Goal: Task Accomplishment & Management: Manage account settings

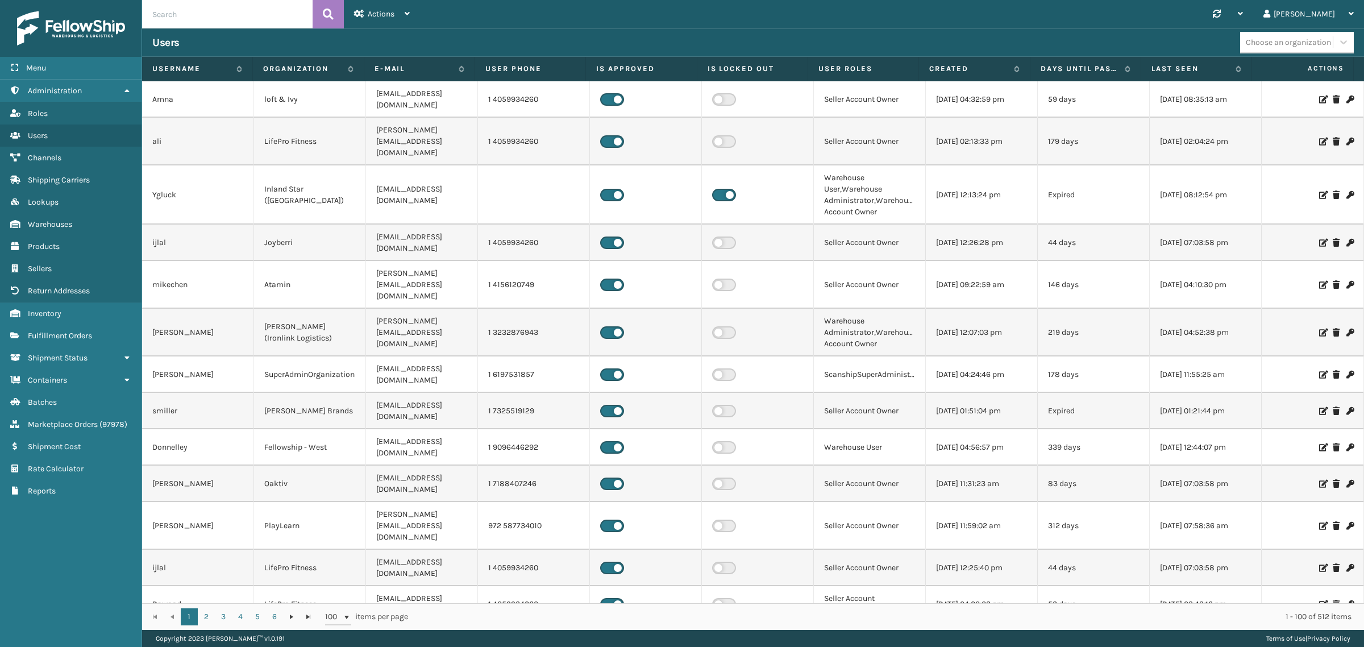
click at [506, 20] on div "Synchronise all channels Gil Log Out" at bounding box center [892, 14] width 944 height 28
click at [127, 88] on icon at bounding box center [126, 90] width 9 height 8
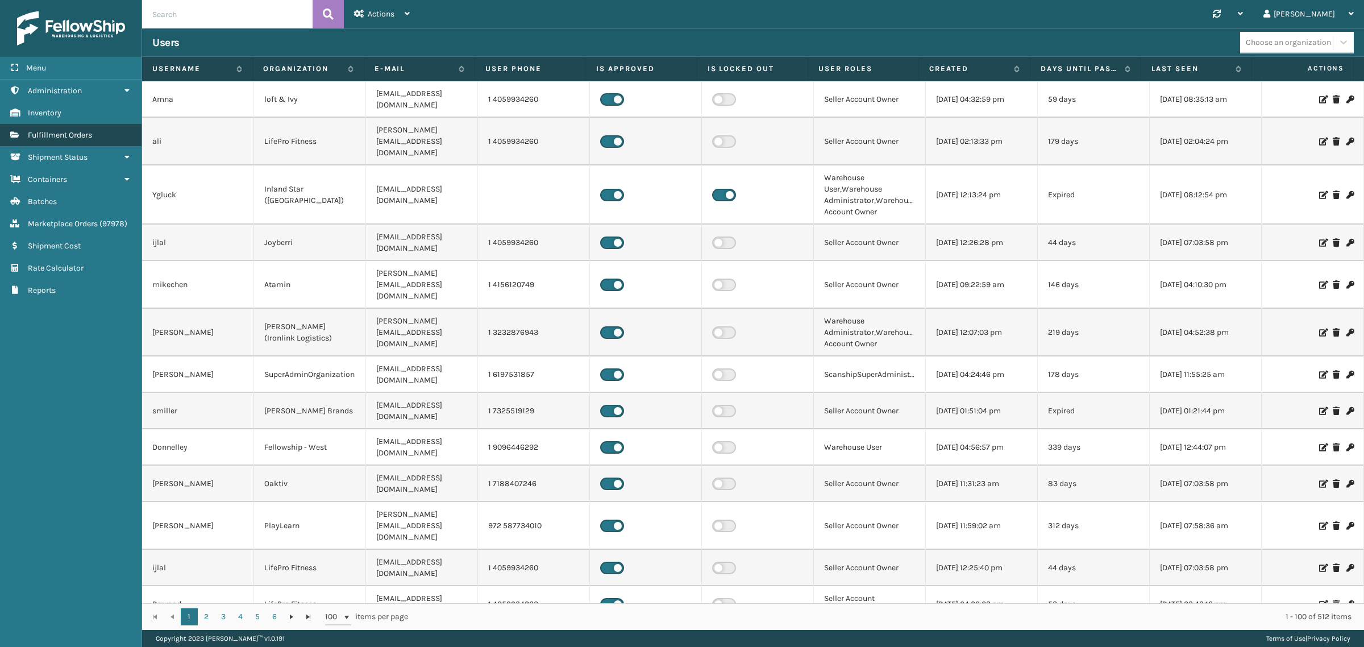
click at [94, 132] on link "Fulfillment Orders" at bounding box center [71, 135] width 142 height 22
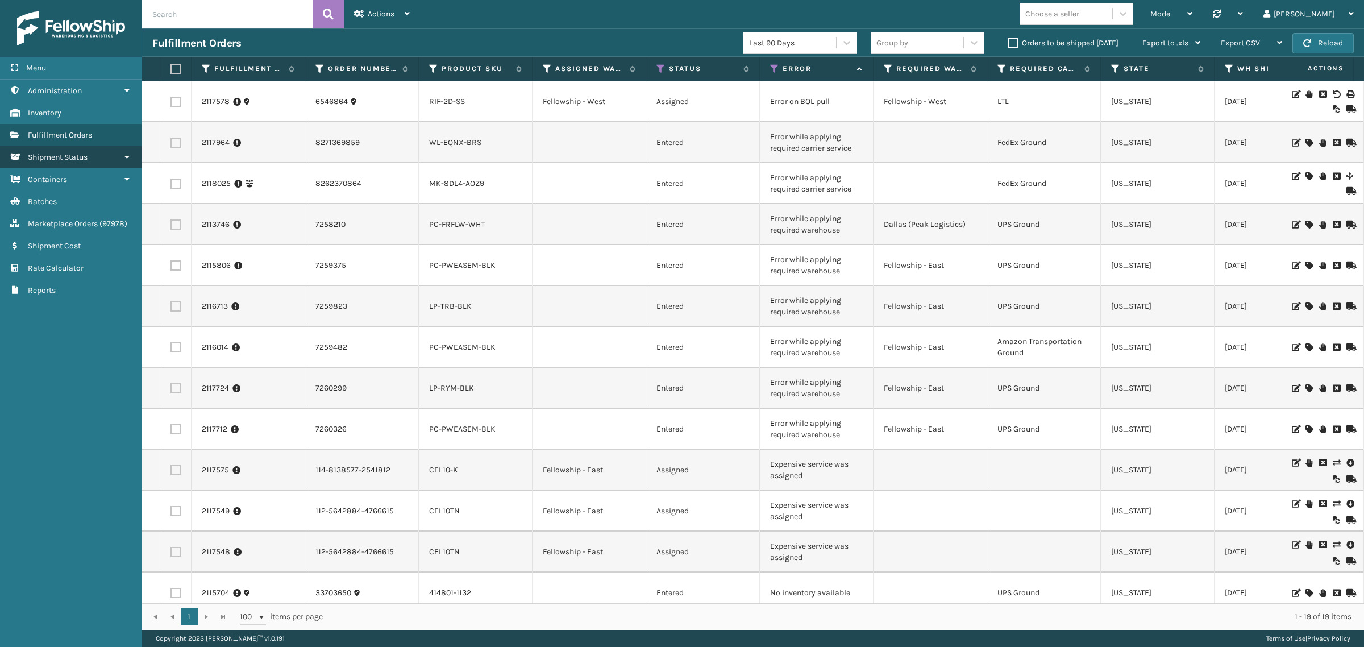
click at [128, 153] on icon at bounding box center [126, 157] width 9 height 8
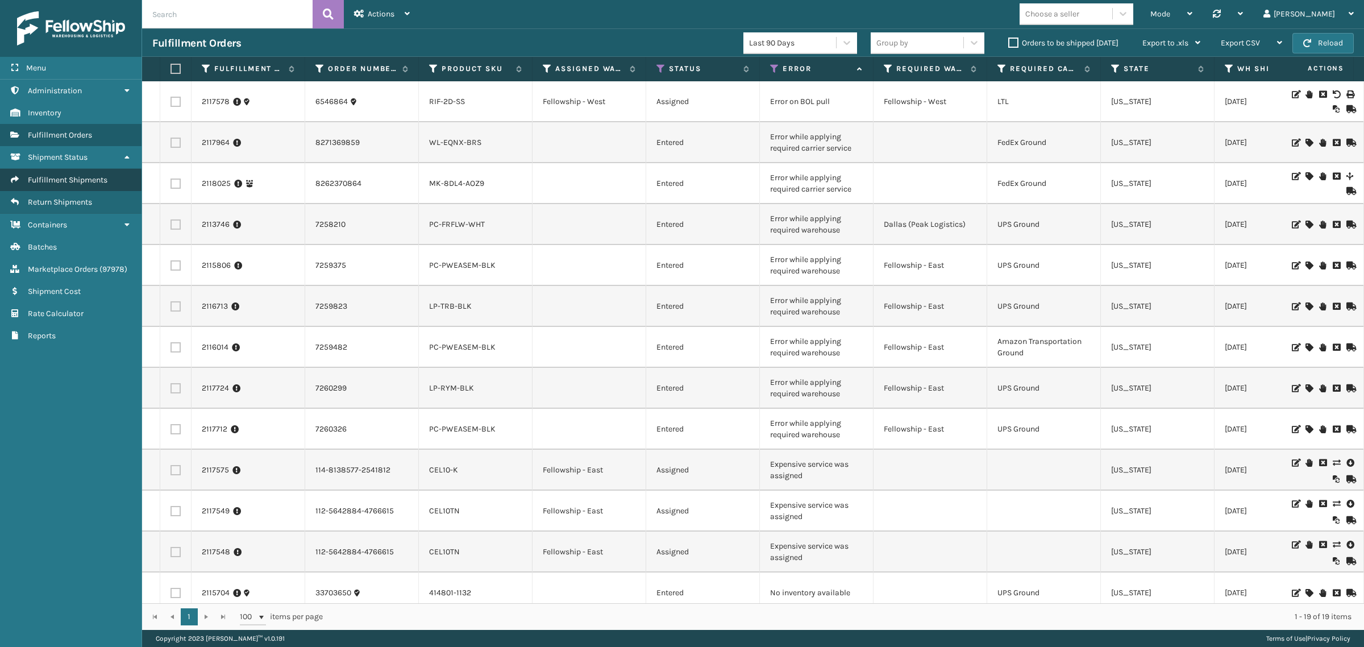
click at [98, 171] on link "Fulfillment Shipments" at bounding box center [71, 180] width 142 height 22
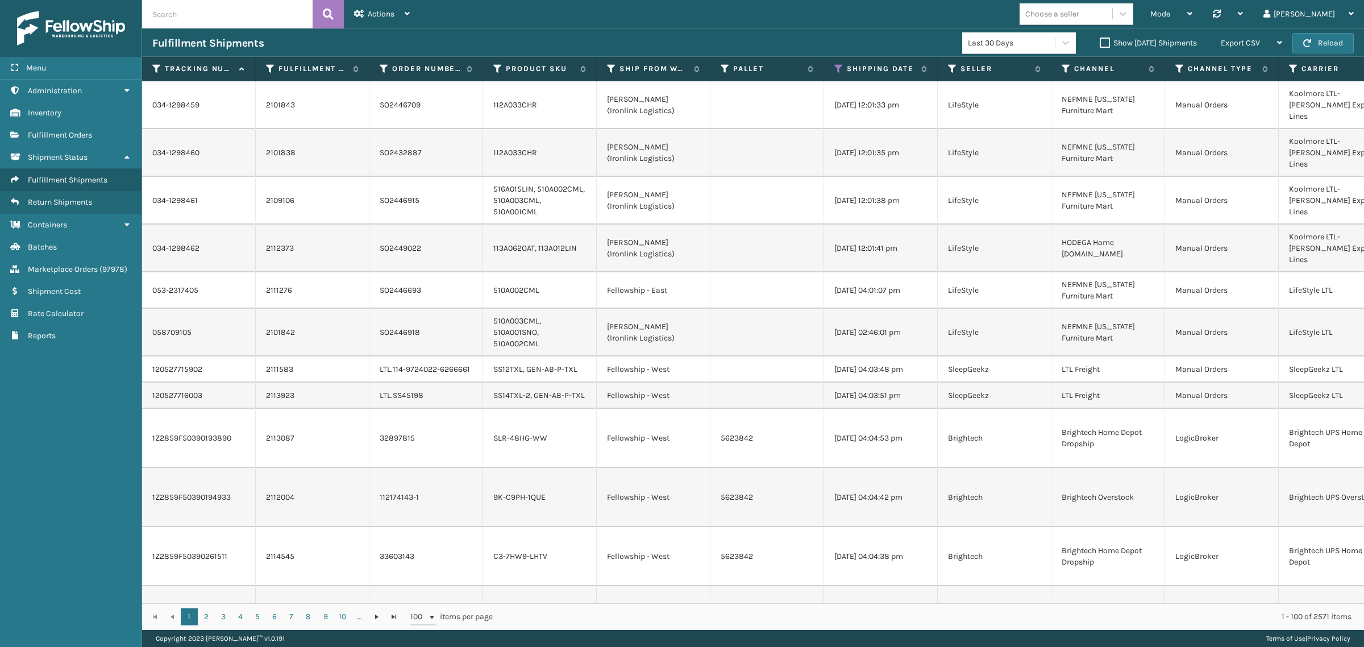
click at [800, 20] on div "Mode Regular Mode Picking Mode Labeling Mode Palletizing Mode Exit Scan Mode Ch…" at bounding box center [892, 14] width 944 height 28
click at [837, 67] on icon at bounding box center [838, 69] width 9 height 10
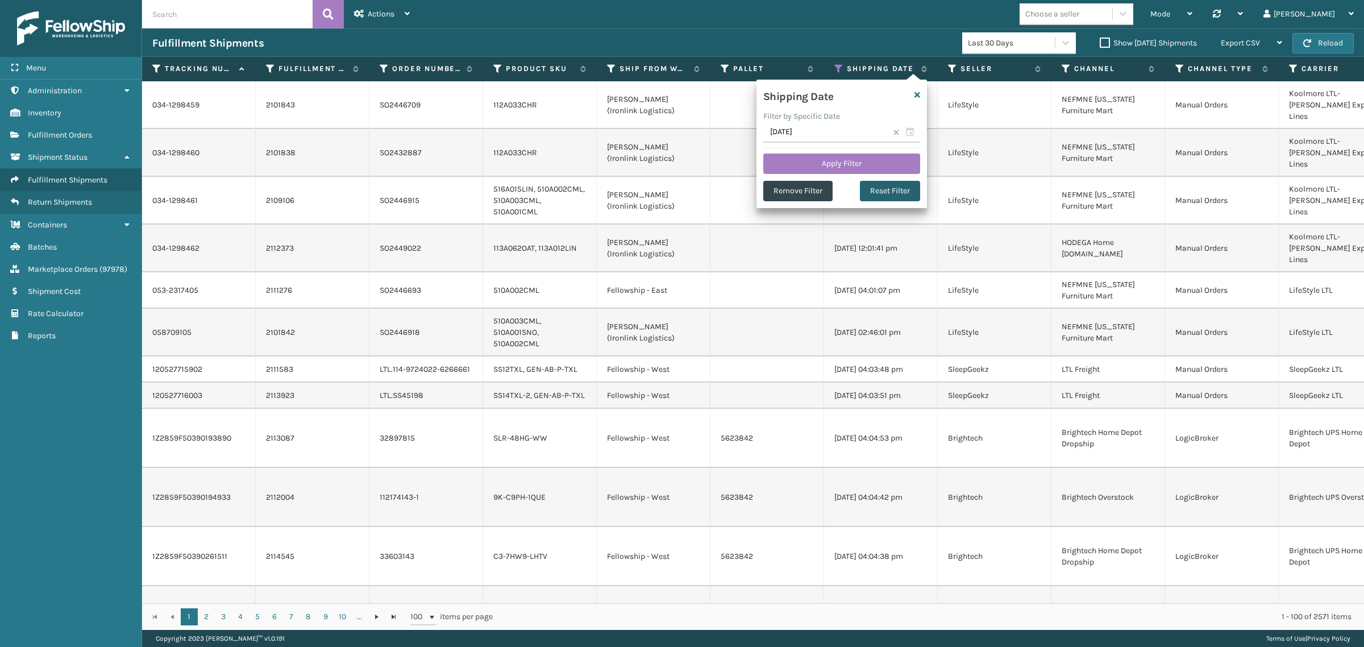
click at [890, 185] on button "Reset Filter" at bounding box center [890, 191] width 60 height 20
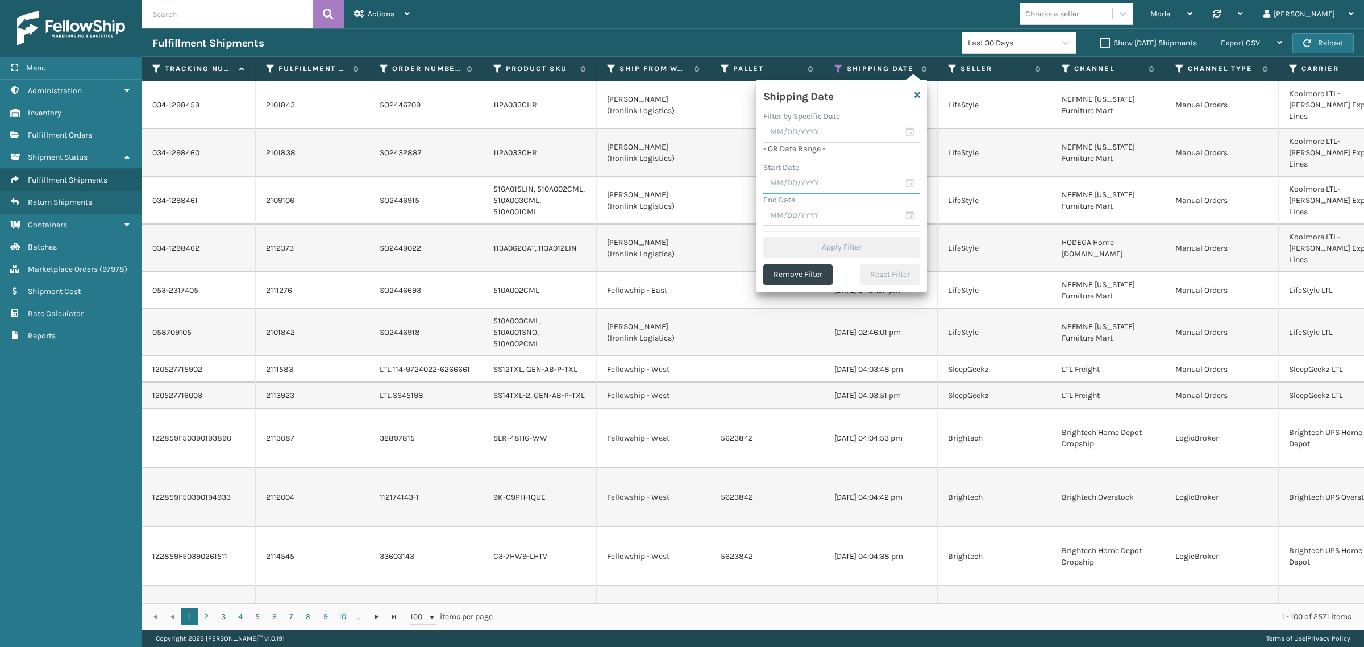
click at [797, 179] on input "text" at bounding box center [841, 183] width 157 height 20
click at [879, 201] on span "Previous Month" at bounding box center [884, 203] width 11 height 11
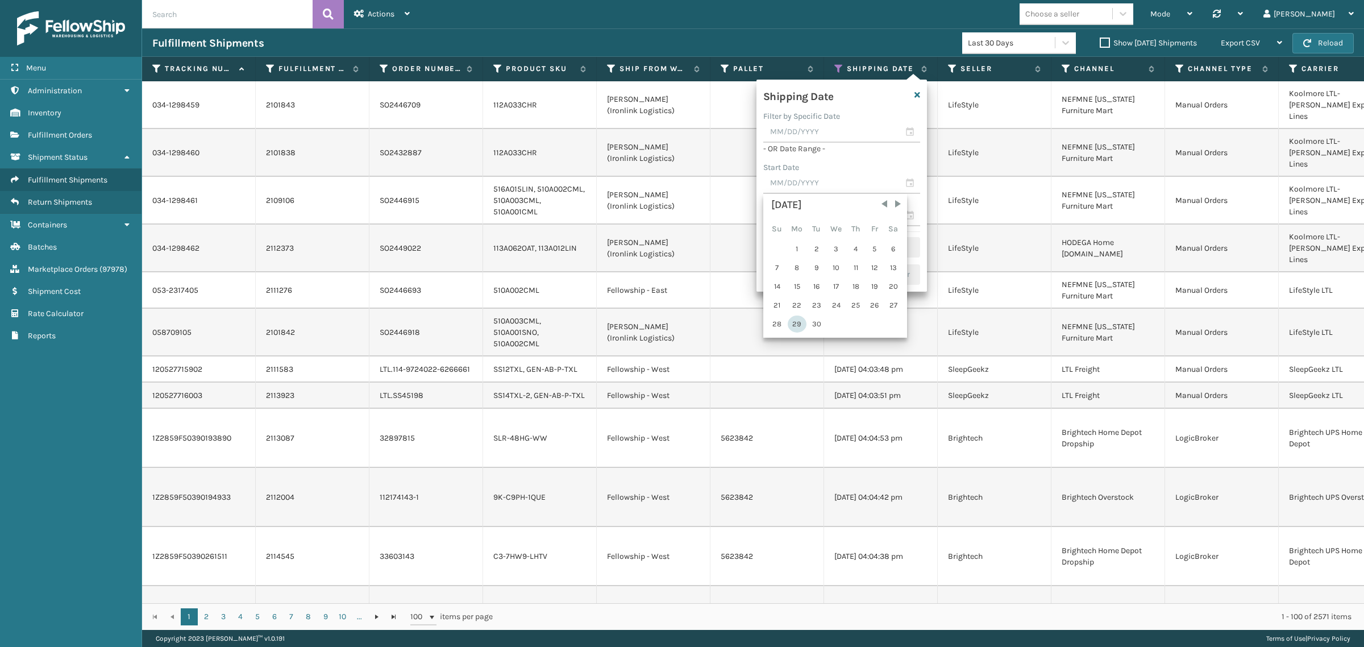
click at [797, 319] on div "29" at bounding box center [797, 323] width 19 height 17
type input "09/29/2025"
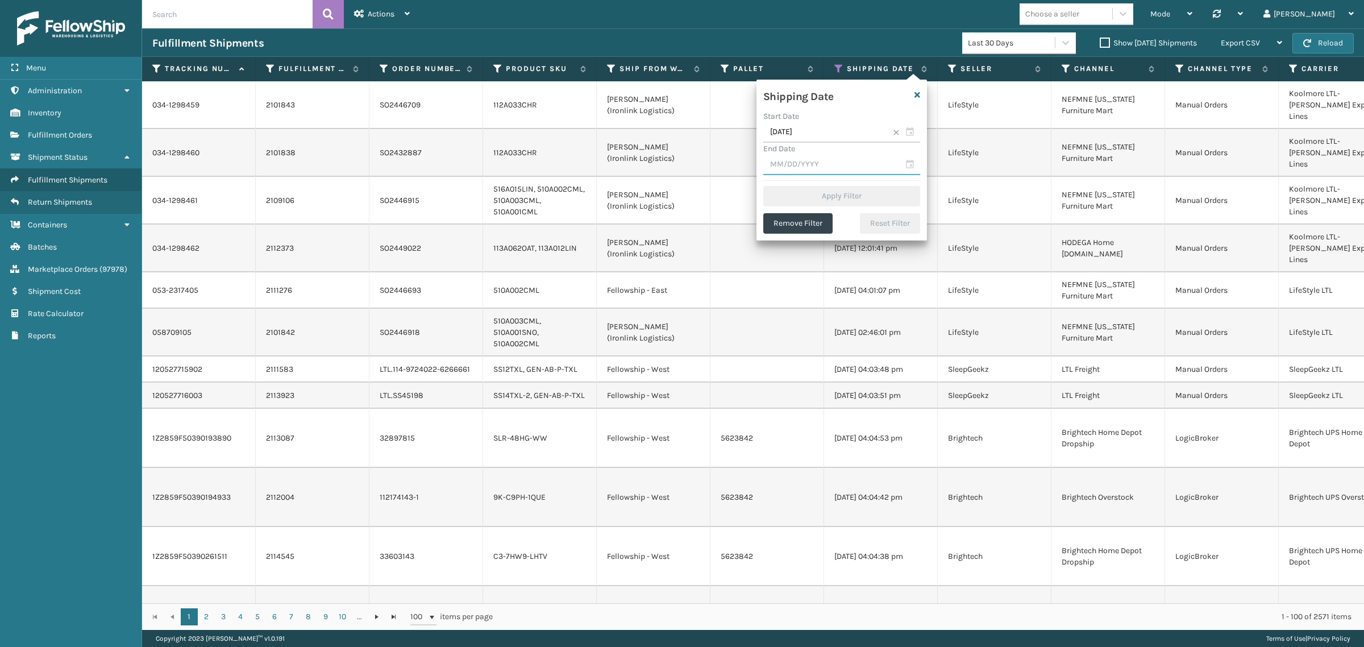
click at [814, 169] on input "text" at bounding box center [841, 165] width 157 height 20
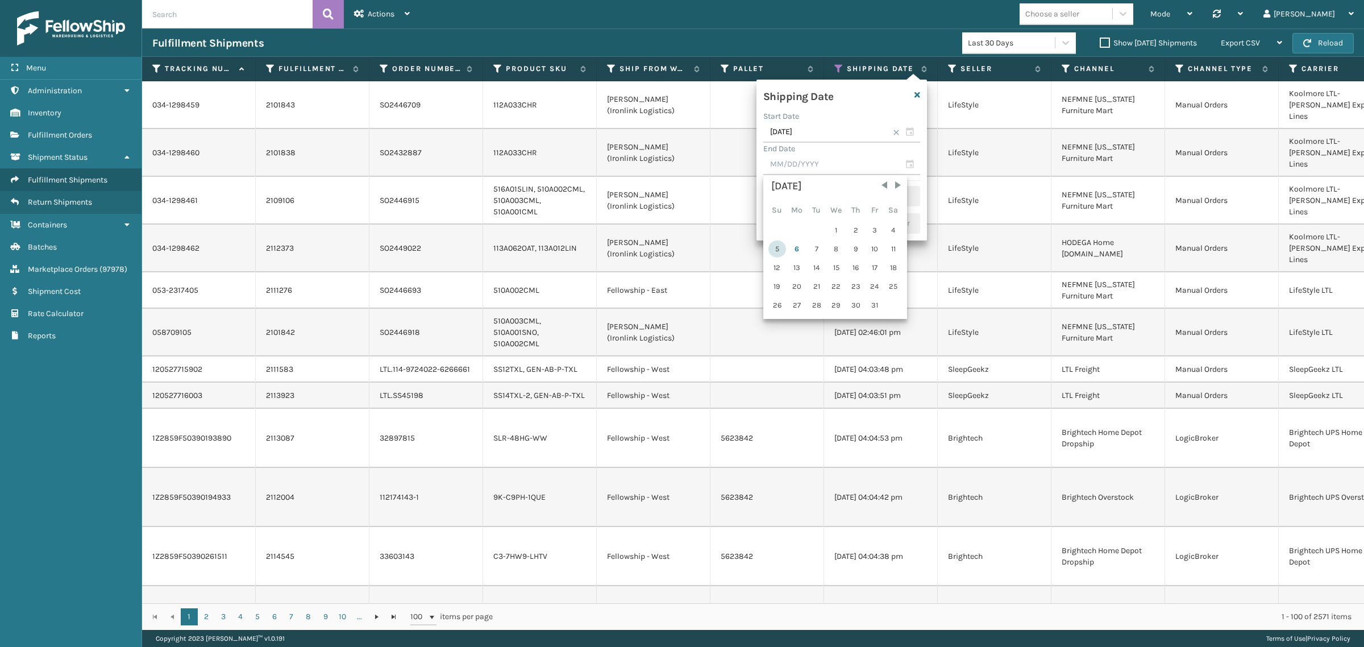
click at [781, 244] on div "5" at bounding box center [777, 248] width 18 height 17
type input "10/05/2025"
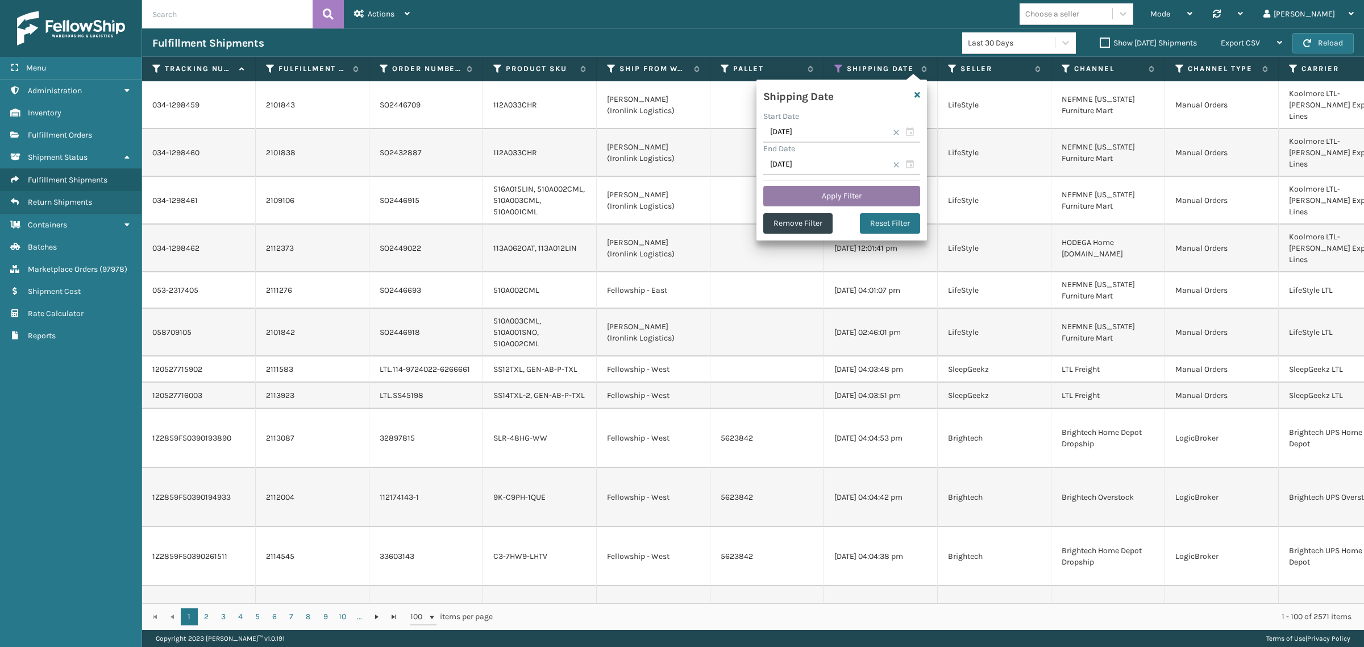
click at [814, 195] on button "Apply Filter" at bounding box center [841, 196] width 157 height 20
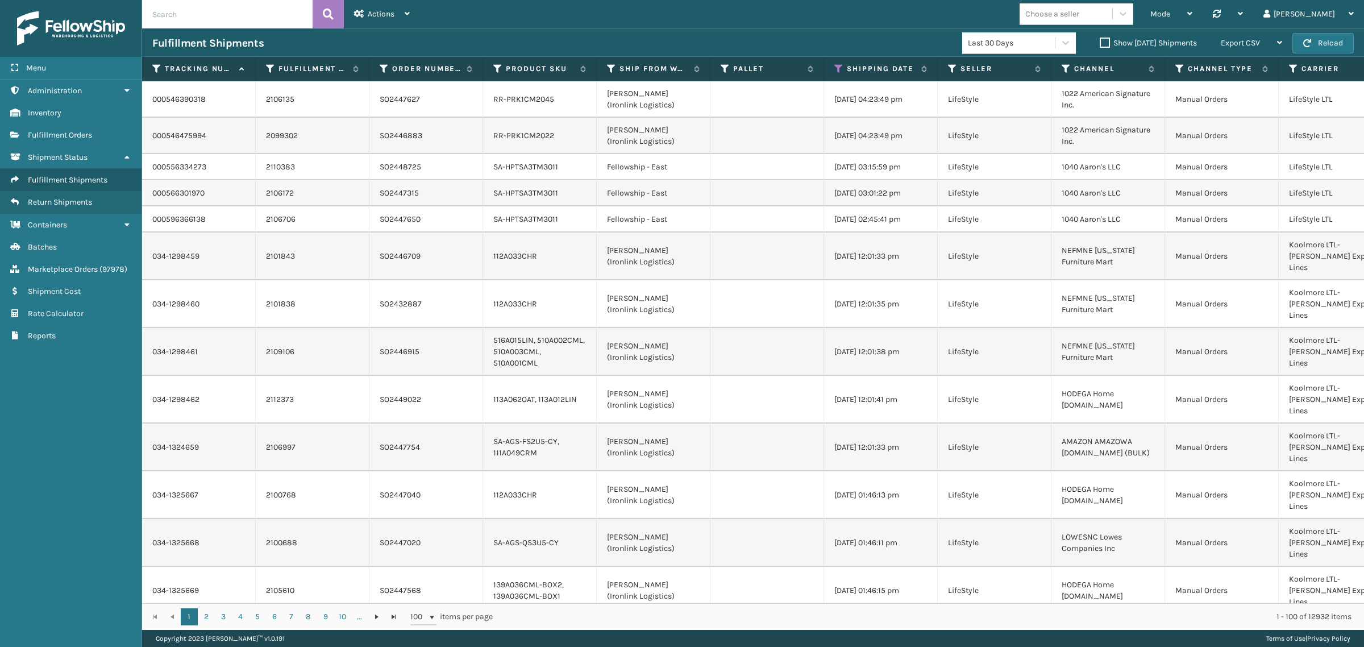
click at [1100, 39] on label "Show Yesterday Shipments" at bounding box center [1148, 43] width 97 height 10
click at [1100, 39] on input "Show Yesterday Shipments" at bounding box center [1100, 39] width 1 height 7
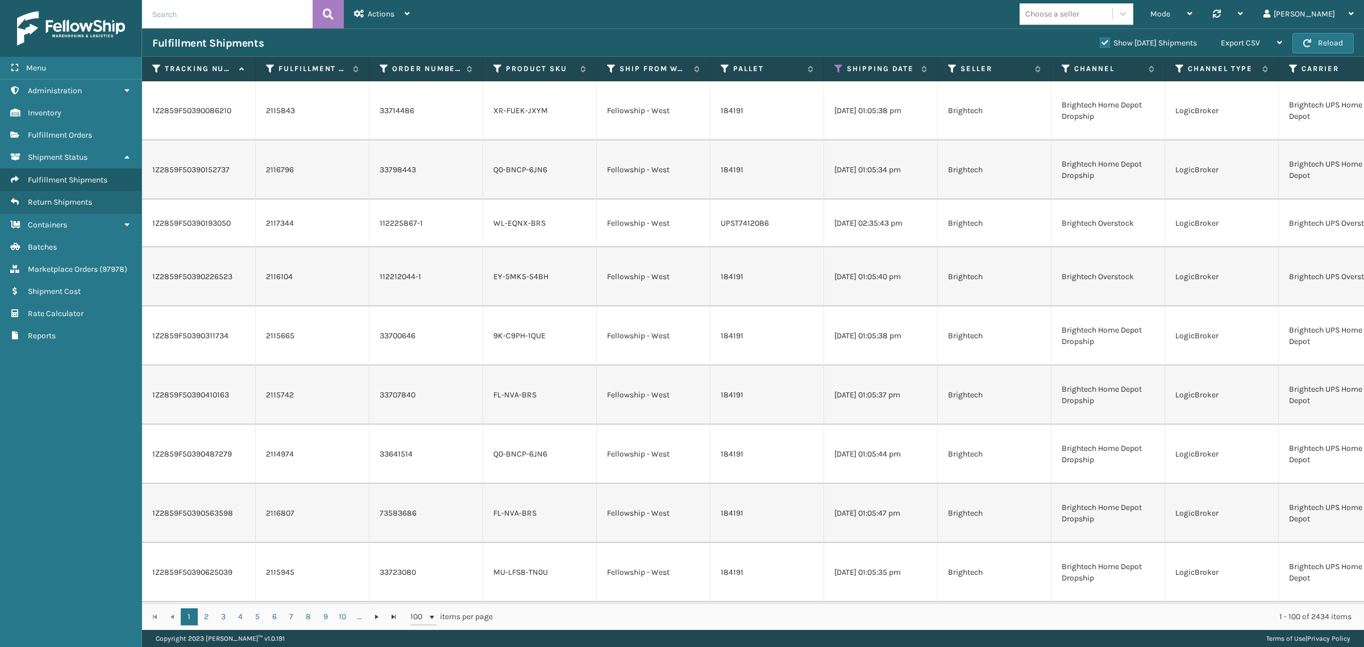
click at [1100, 41] on label "Show Yesterday Shipments" at bounding box center [1148, 43] width 97 height 10
click at [1100, 41] on input "Show Yesterday Shipments" at bounding box center [1100, 39] width 1 height 7
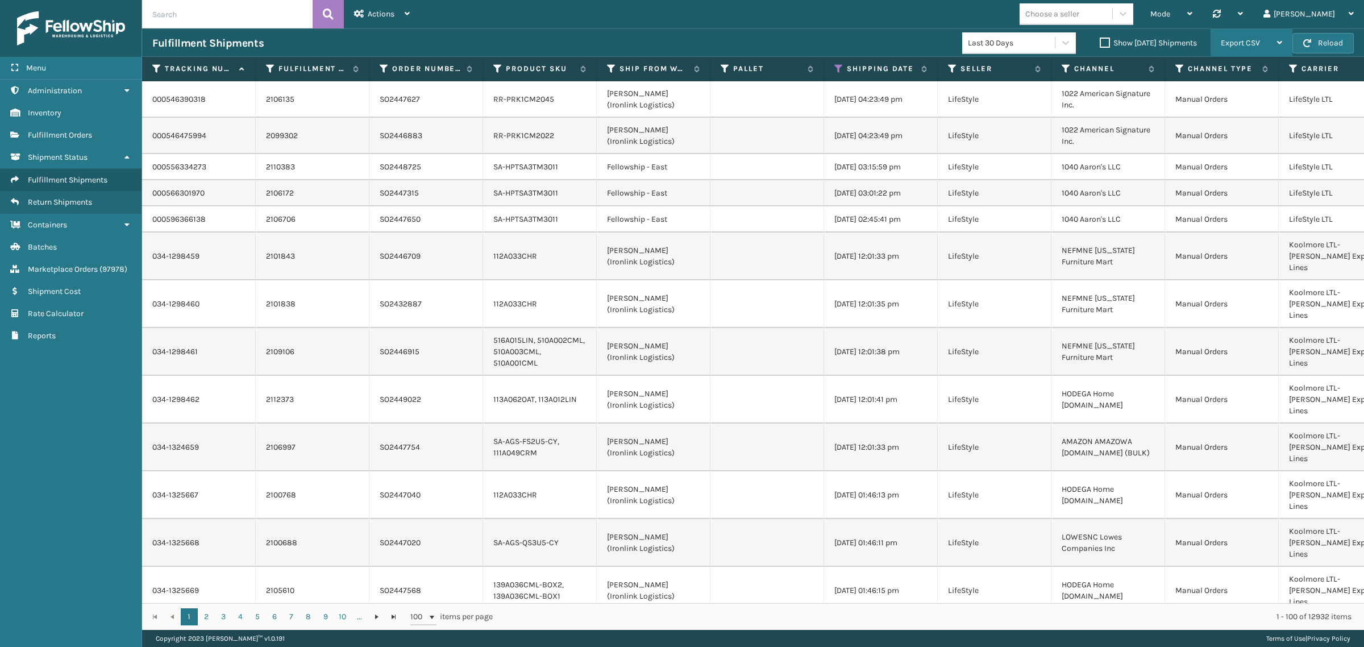
click at [1251, 35] on div "Export CSV" at bounding box center [1251, 43] width 61 height 28
click at [1233, 103] on li "Export All Pages" at bounding box center [1215, 104] width 152 height 31
click at [1030, 9] on div "Mode Regular Mode Picking Mode Labeling Mode Palletizing Mode Exit Scan Mode Ch…" at bounding box center [892, 14] width 944 height 28
click at [838, 69] on icon at bounding box center [838, 69] width 9 height 10
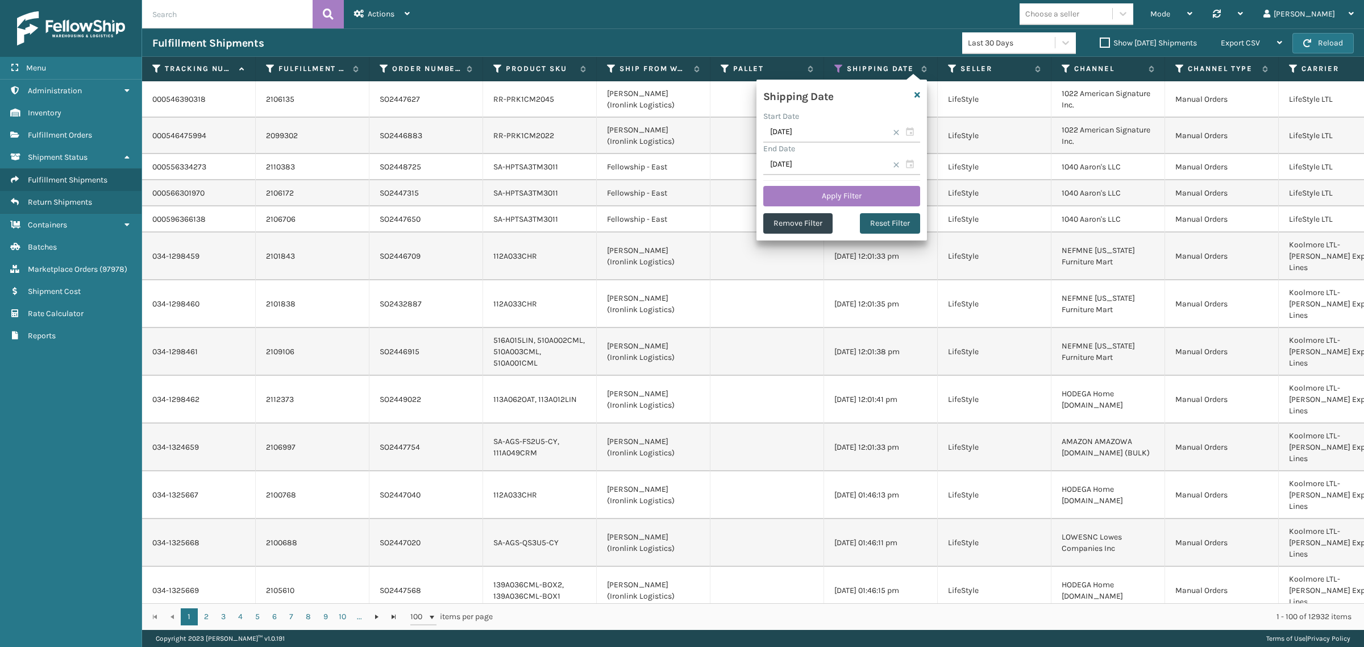
click at [897, 231] on button "Reset Filter" at bounding box center [890, 223] width 60 height 20
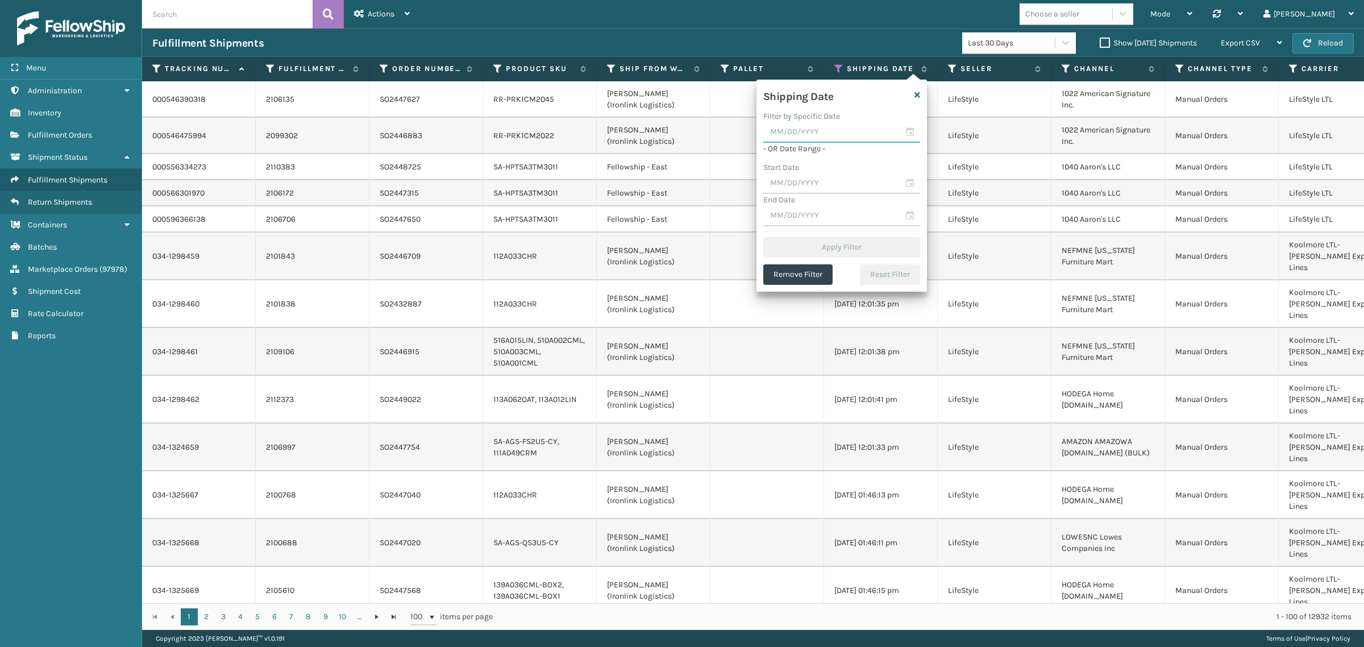
click at [814, 134] on input "text" at bounding box center [841, 132] width 157 height 20
click at [776, 217] on div "5" at bounding box center [777, 216] width 18 height 17
type input "10/05/2025"
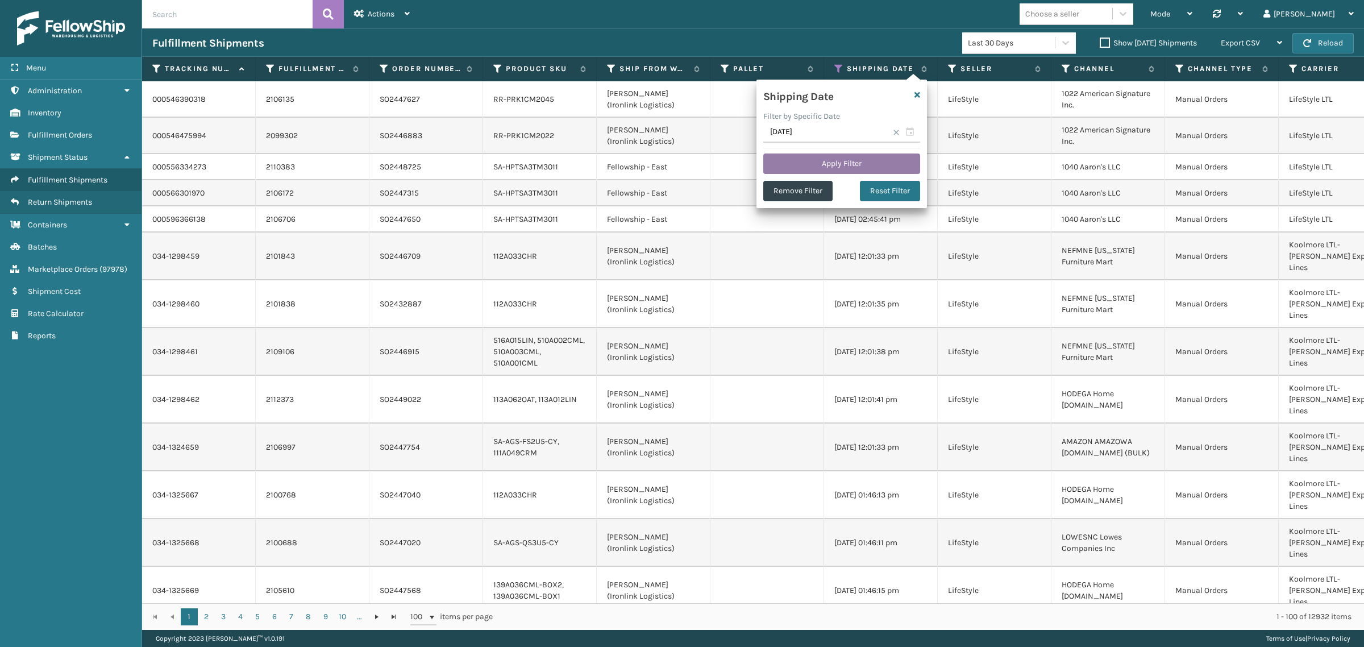
click at [824, 161] on button "Apply Filter" at bounding box center [841, 163] width 157 height 20
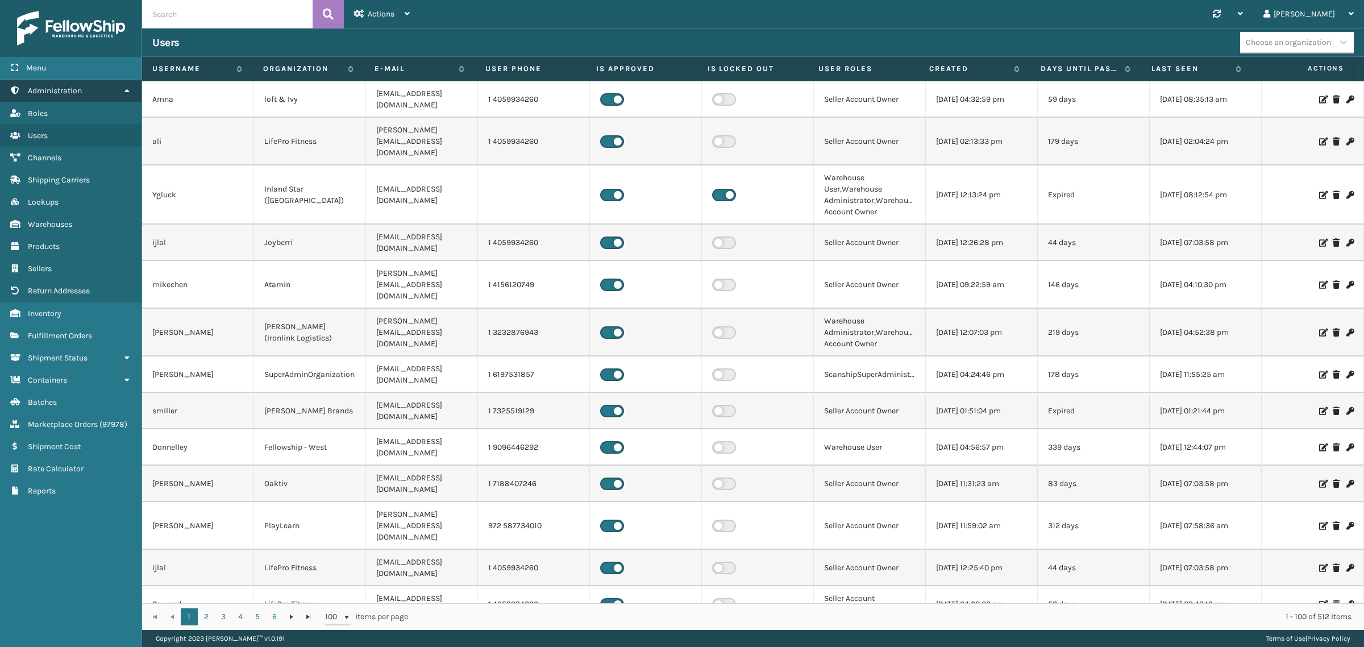
click at [126, 88] on icon at bounding box center [126, 90] width 9 height 8
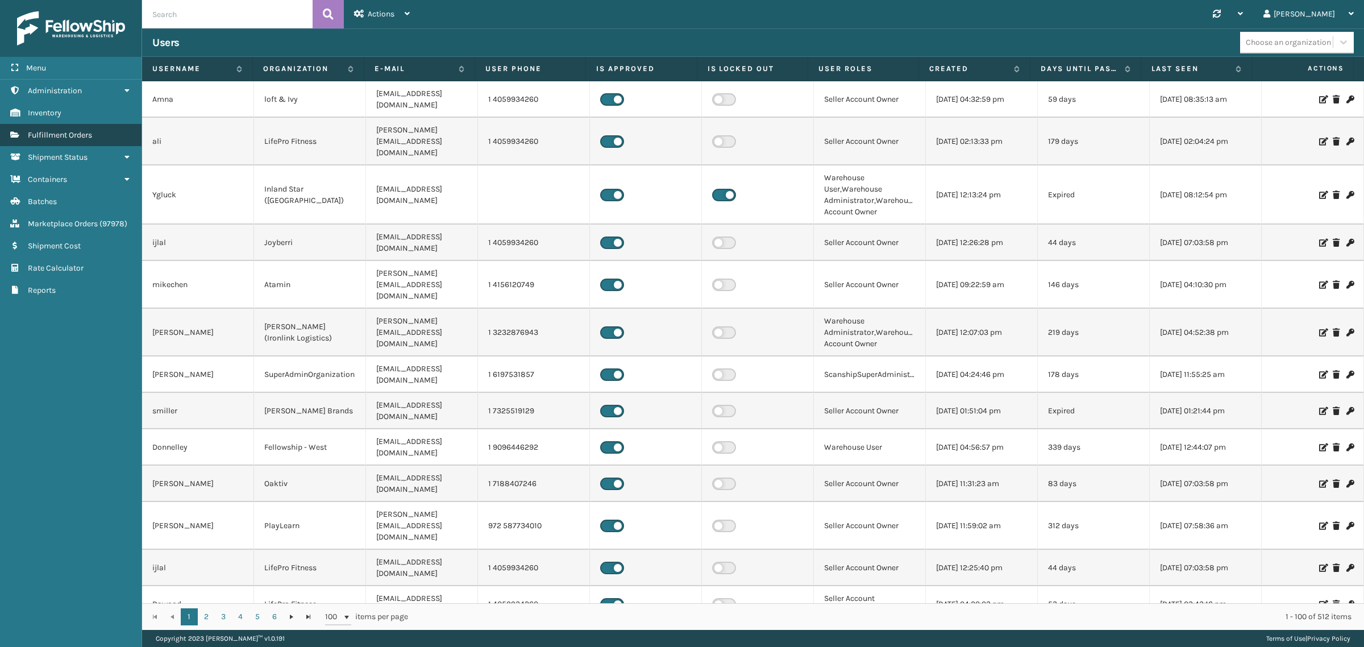
click at [74, 127] on link "Fulfillment Orders" at bounding box center [71, 135] width 142 height 22
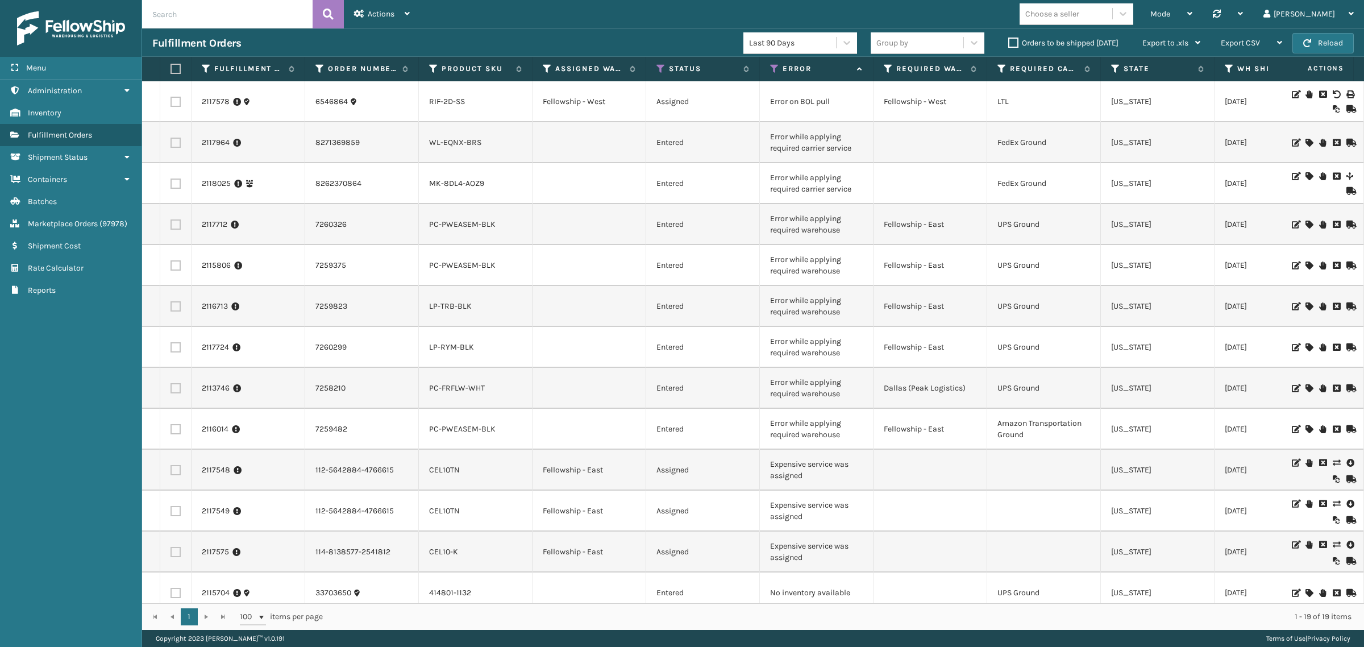
click at [1013, 40] on label "Orders to be shipped today" at bounding box center [1063, 43] width 110 height 10
click at [1009, 40] on input "Orders to be shipped today" at bounding box center [1008, 39] width 1 height 7
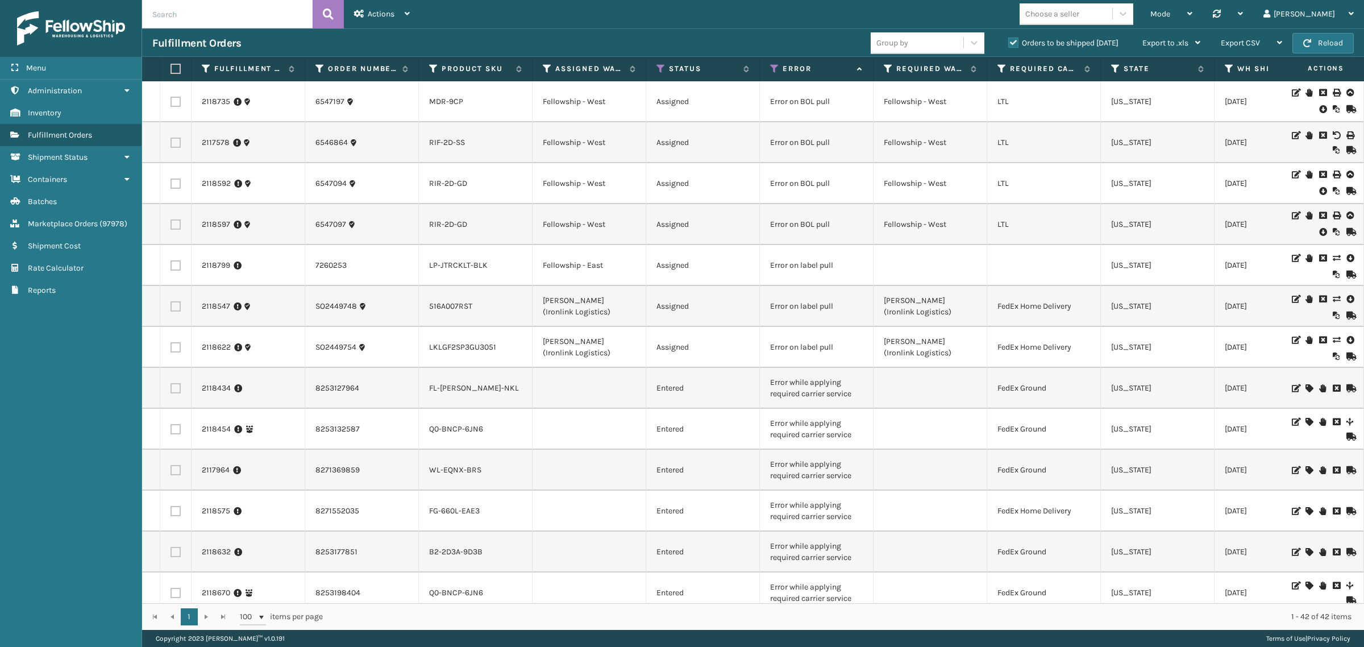
click at [1013, 40] on label "Orders to be shipped today" at bounding box center [1063, 43] width 110 height 10
click at [1009, 40] on input "Orders to be shipped today" at bounding box center [1008, 39] width 1 height 7
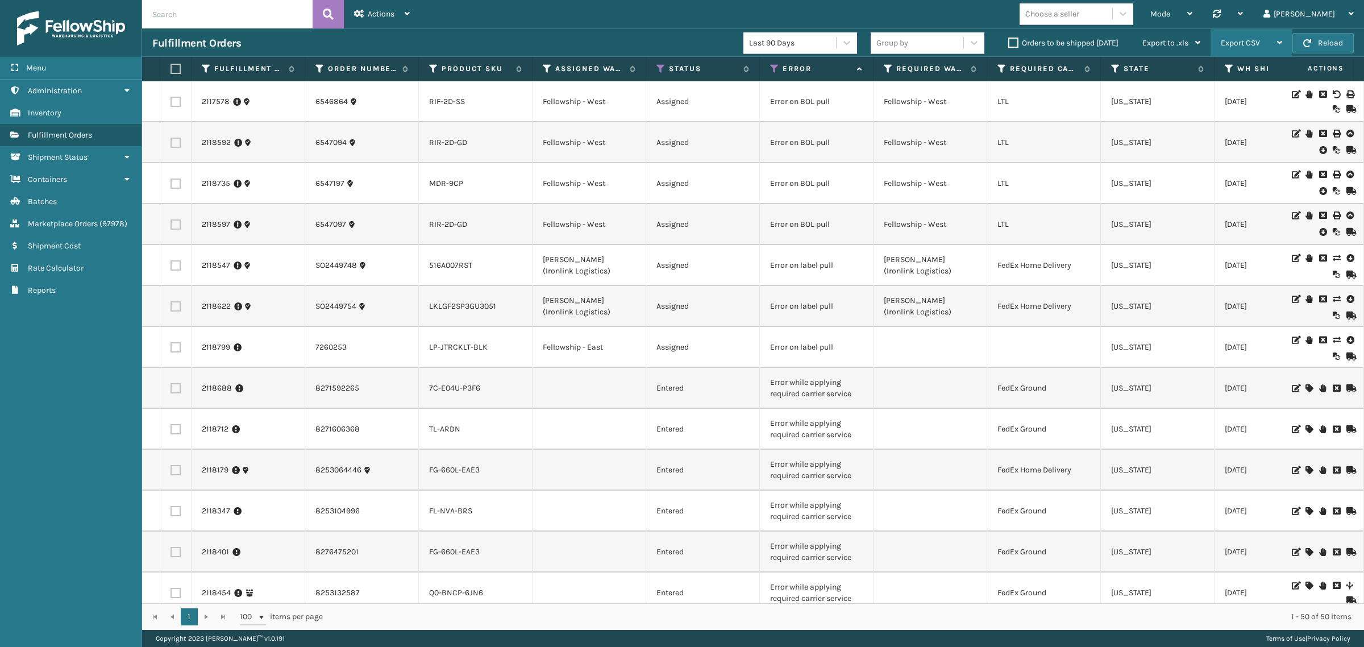
click at [1254, 39] on span "Export CSV" at bounding box center [1240, 43] width 39 height 10
click at [1239, 74] on li "Export Current Page" at bounding box center [1215, 73] width 152 height 31
click at [1306, 37] on button "Reload" at bounding box center [1322, 43] width 61 height 20
